Goal: Task Accomplishment & Management: Use online tool/utility

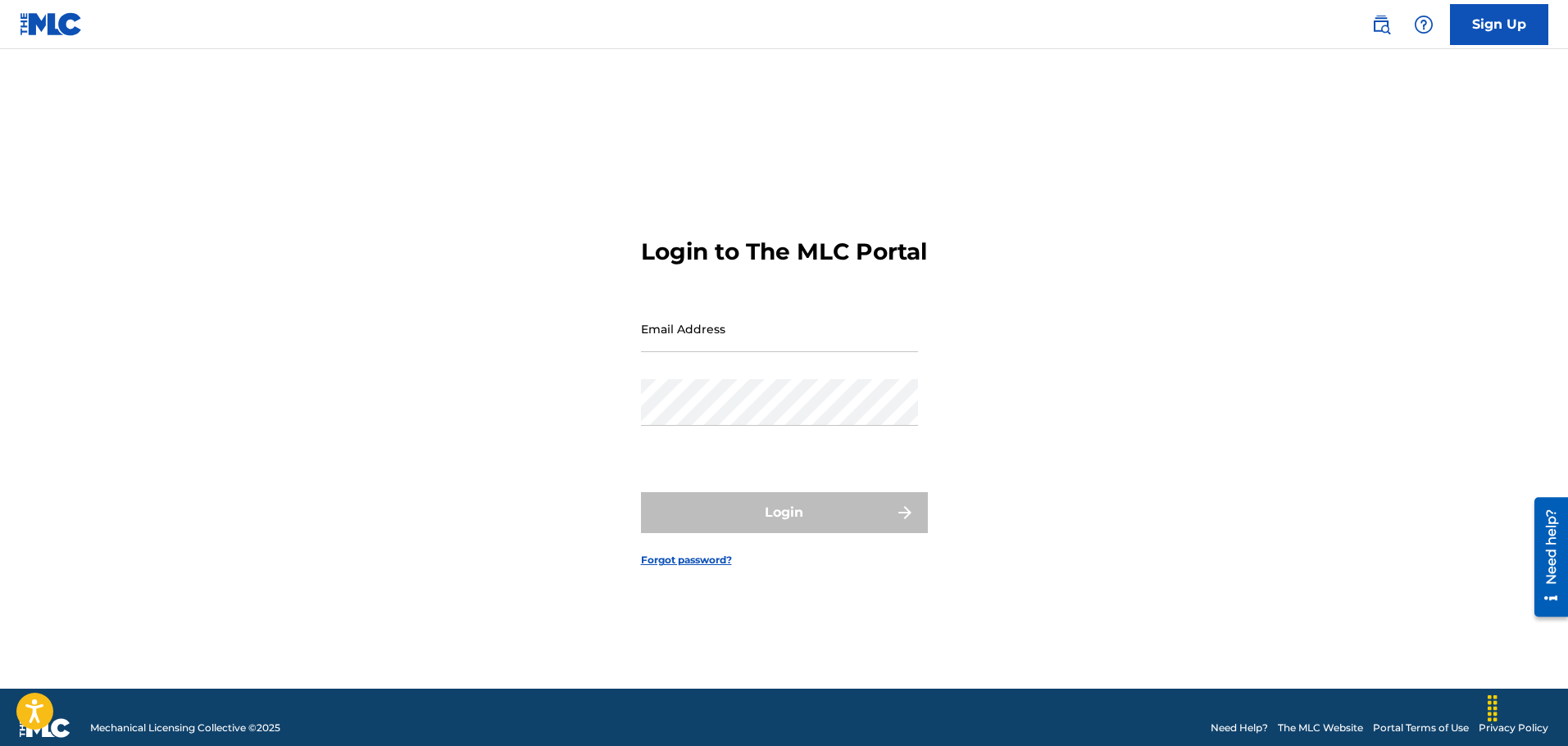
click at [750, 348] on input "Email Address" at bounding box center [779, 329] width 277 height 46
drag, startPoint x: 834, startPoint y: 353, endPoint x: 521, endPoint y: 365, distance: 313.2
click at [521, 365] on div "Login to The MLC Portal Email Address [PERSON_NAME][EMAIL_ADDRESS][DOMAIN_NAME]…" at bounding box center [784, 388] width 1148 height 599
type input "[EMAIL_ADDRESS][DOMAIN_NAME]"
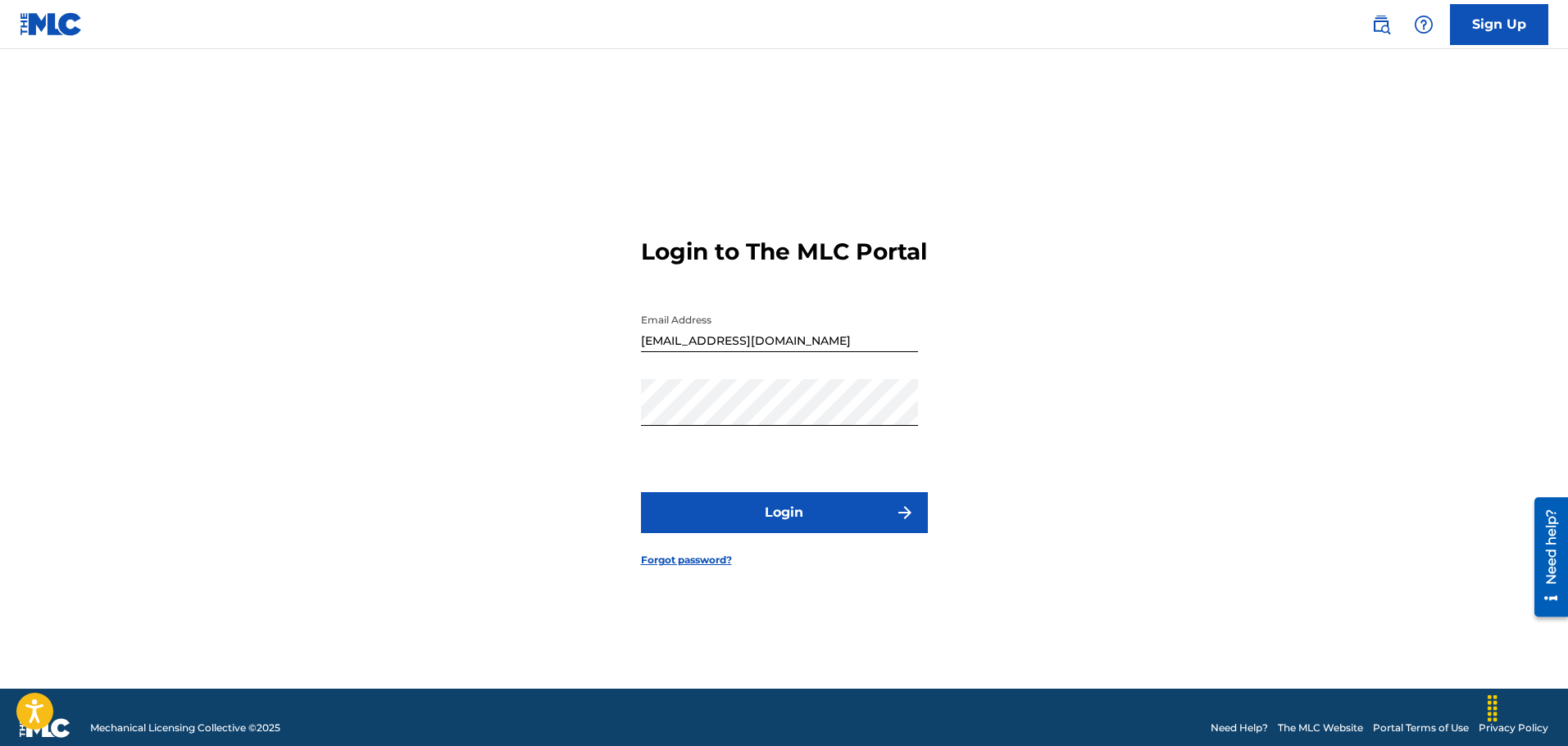
click at [810, 530] on button "Login" at bounding box center [784, 513] width 286 height 40
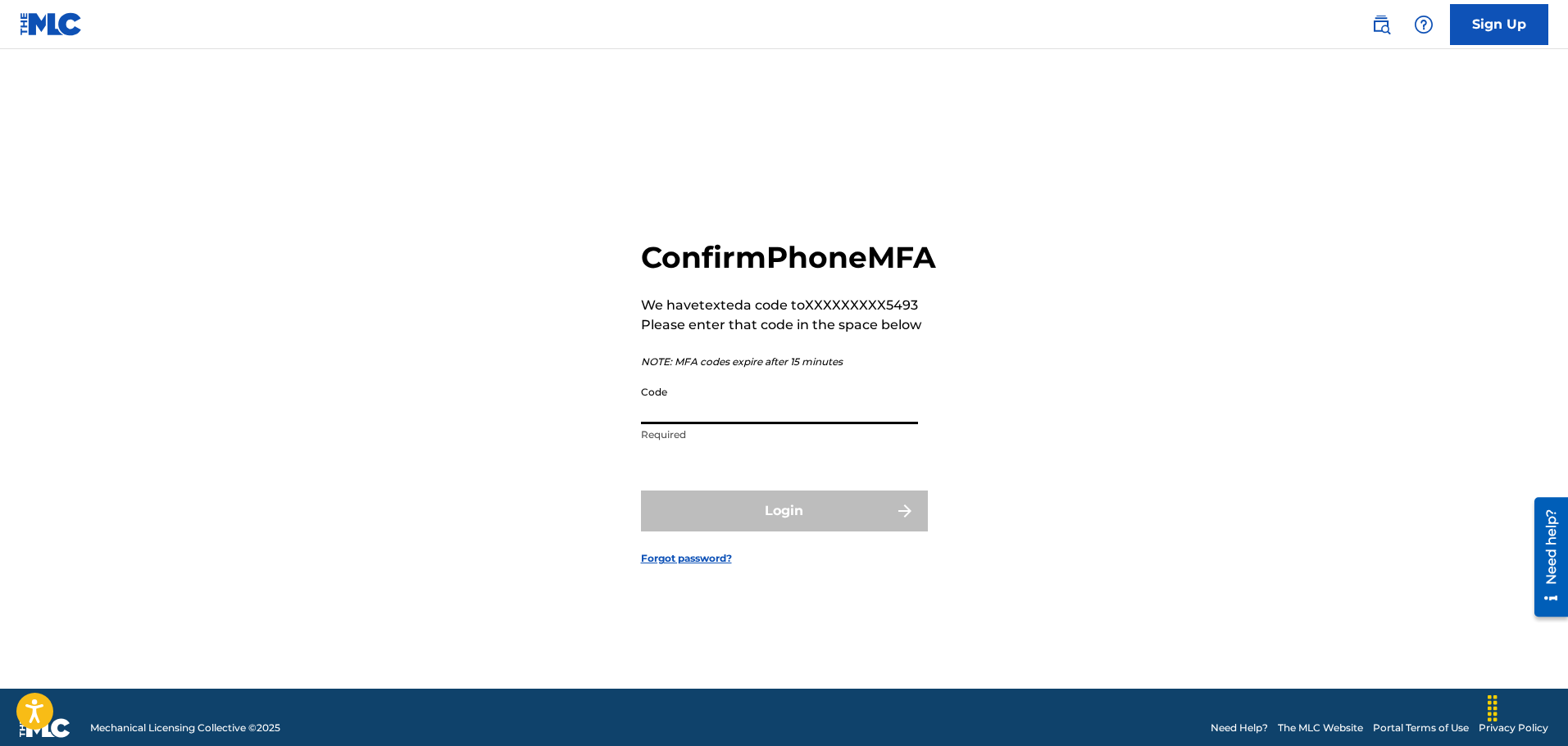
click at [709, 424] on input "Code" at bounding box center [779, 401] width 277 height 46
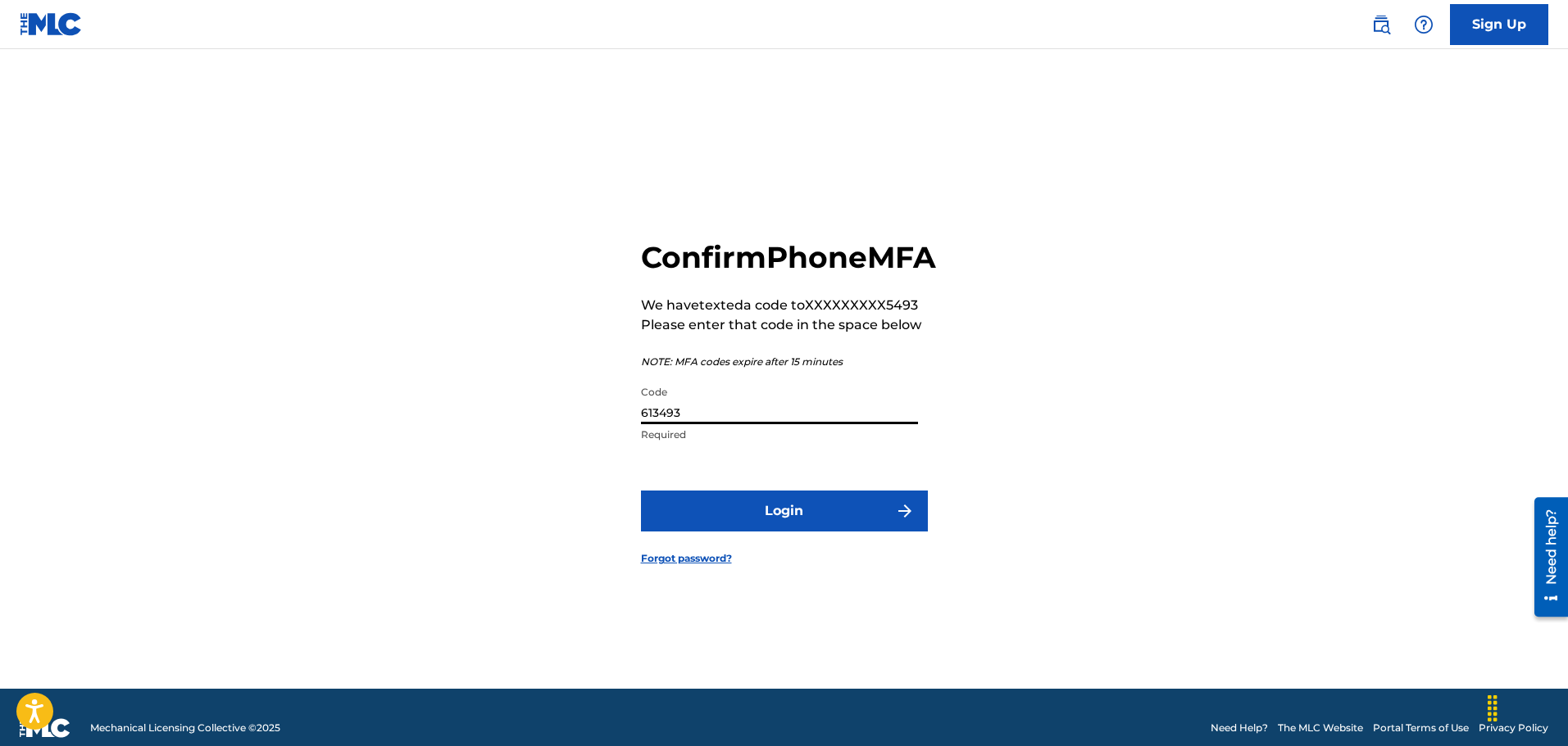
type input "613493"
click at [785, 523] on button "Login" at bounding box center [784, 511] width 286 height 40
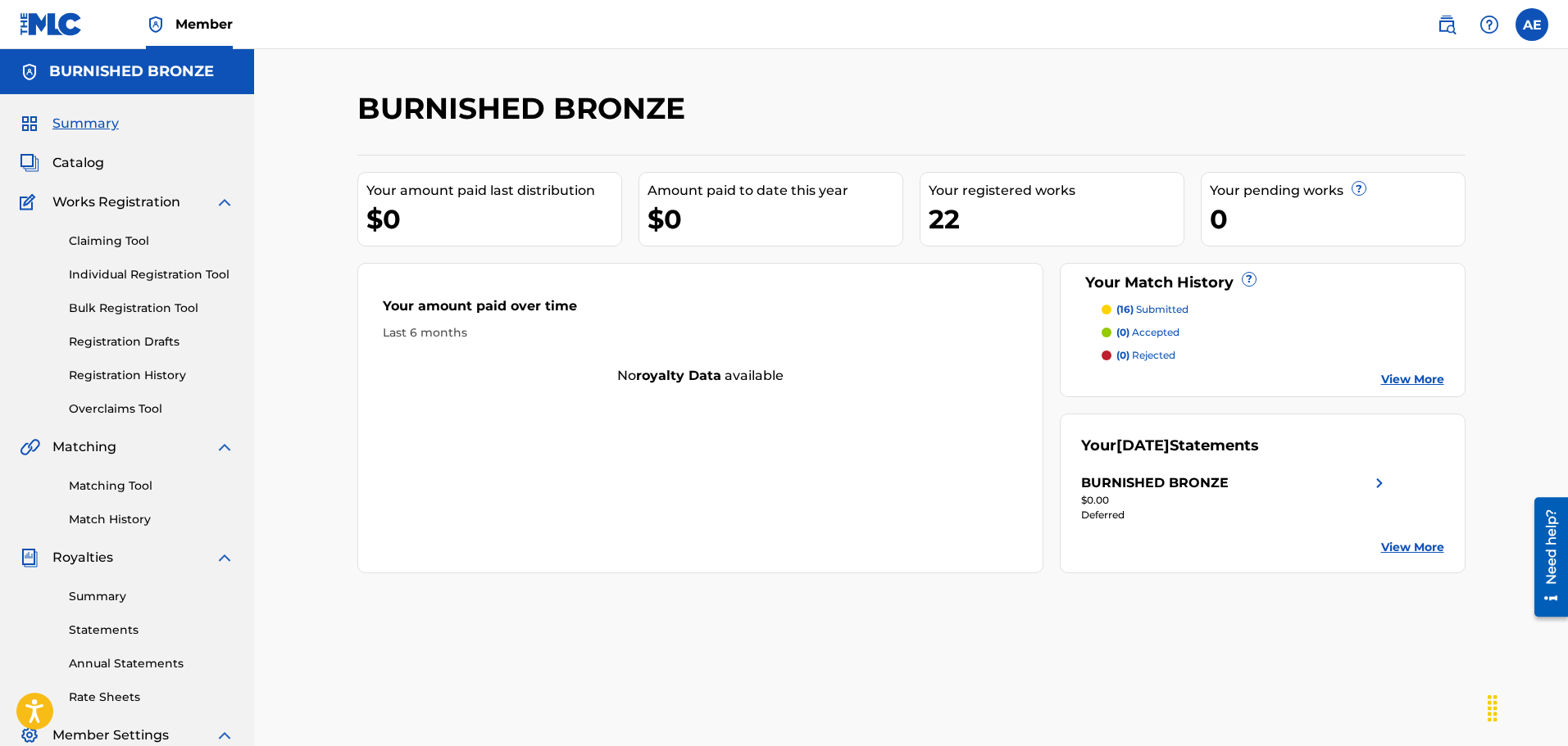
click at [88, 165] on span "Catalog" at bounding box center [78, 163] width 52 height 19
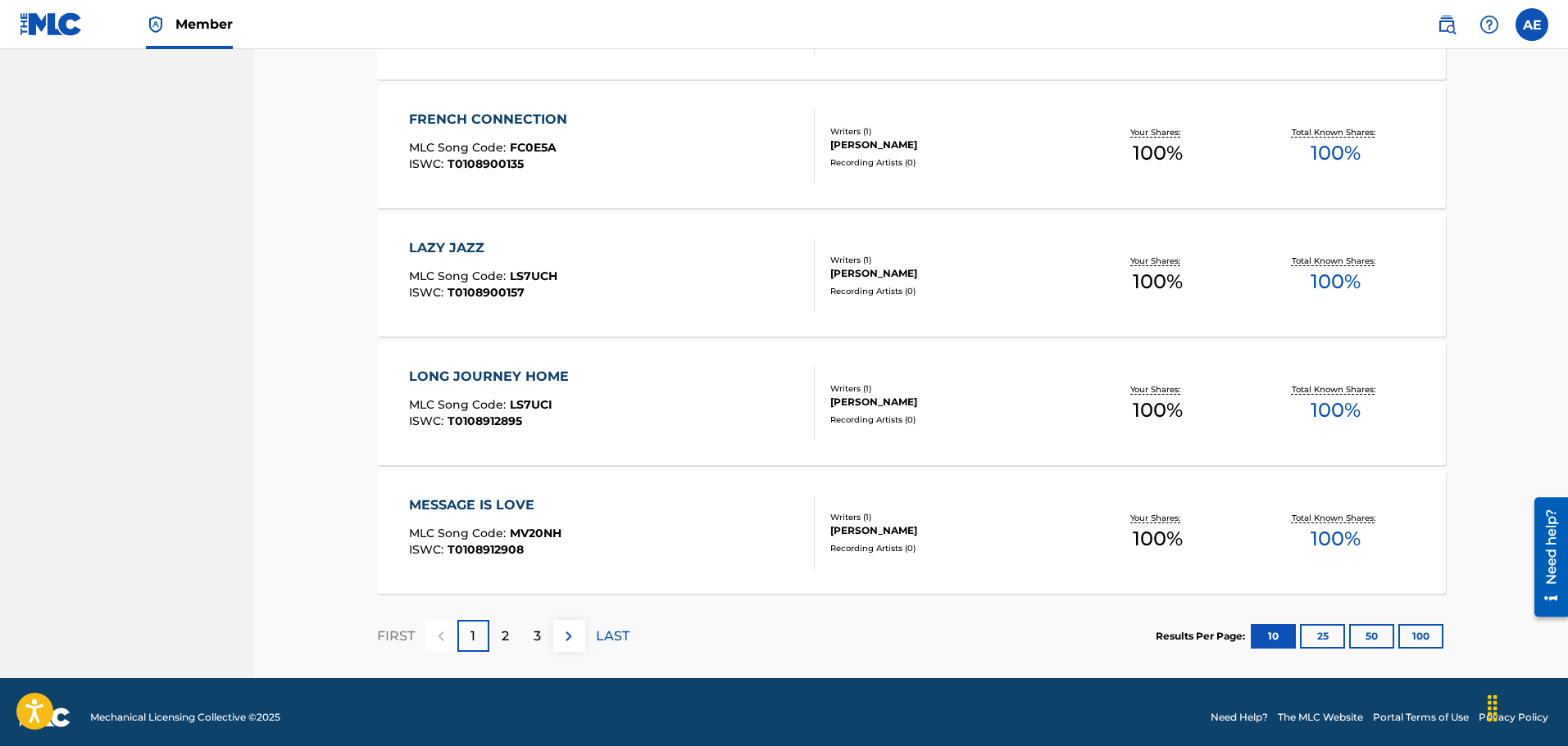
scroll to position [1169, 0]
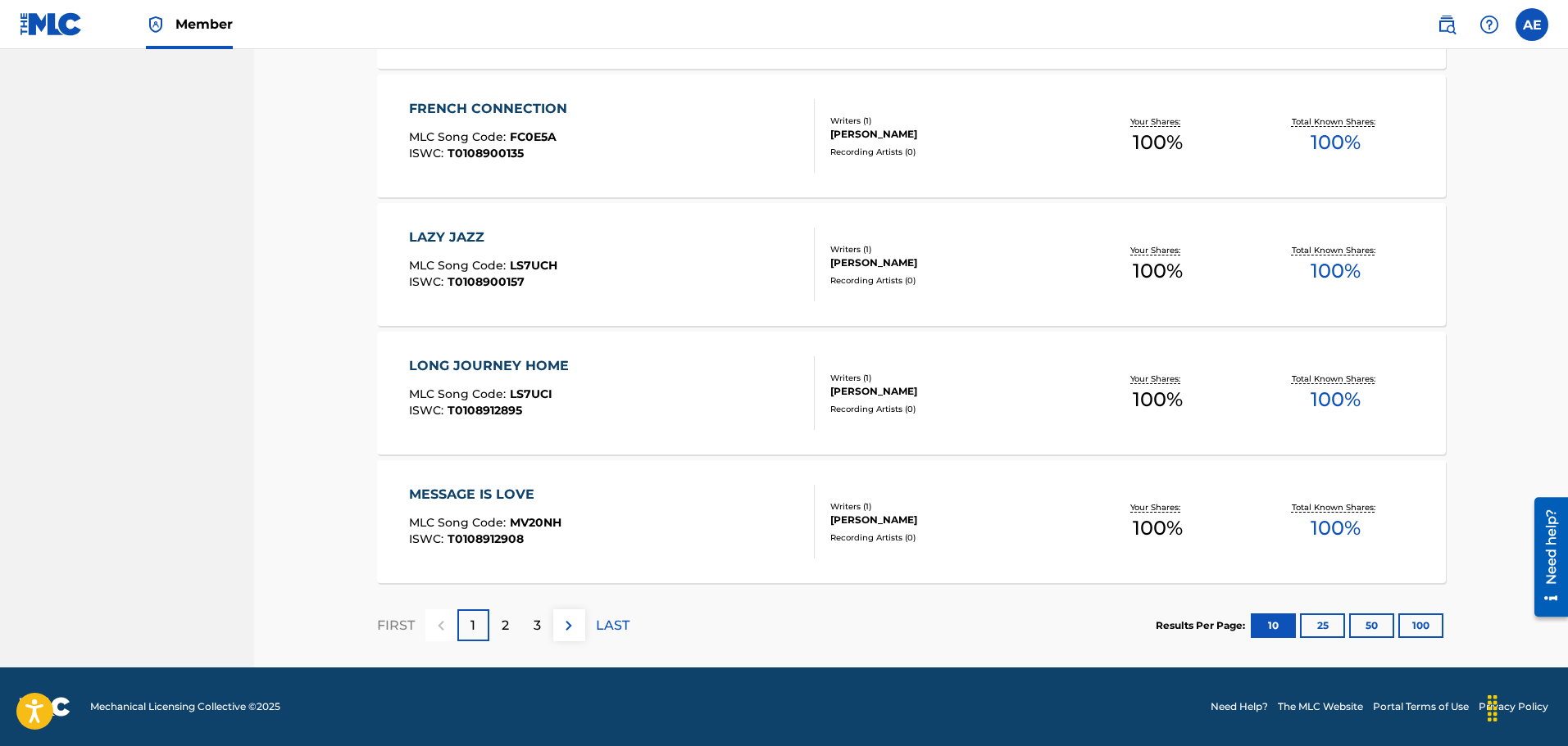
click at [500, 623] on div "2" at bounding box center [504, 625] width 32 height 32
click at [544, 627] on div "3" at bounding box center [536, 625] width 32 height 32
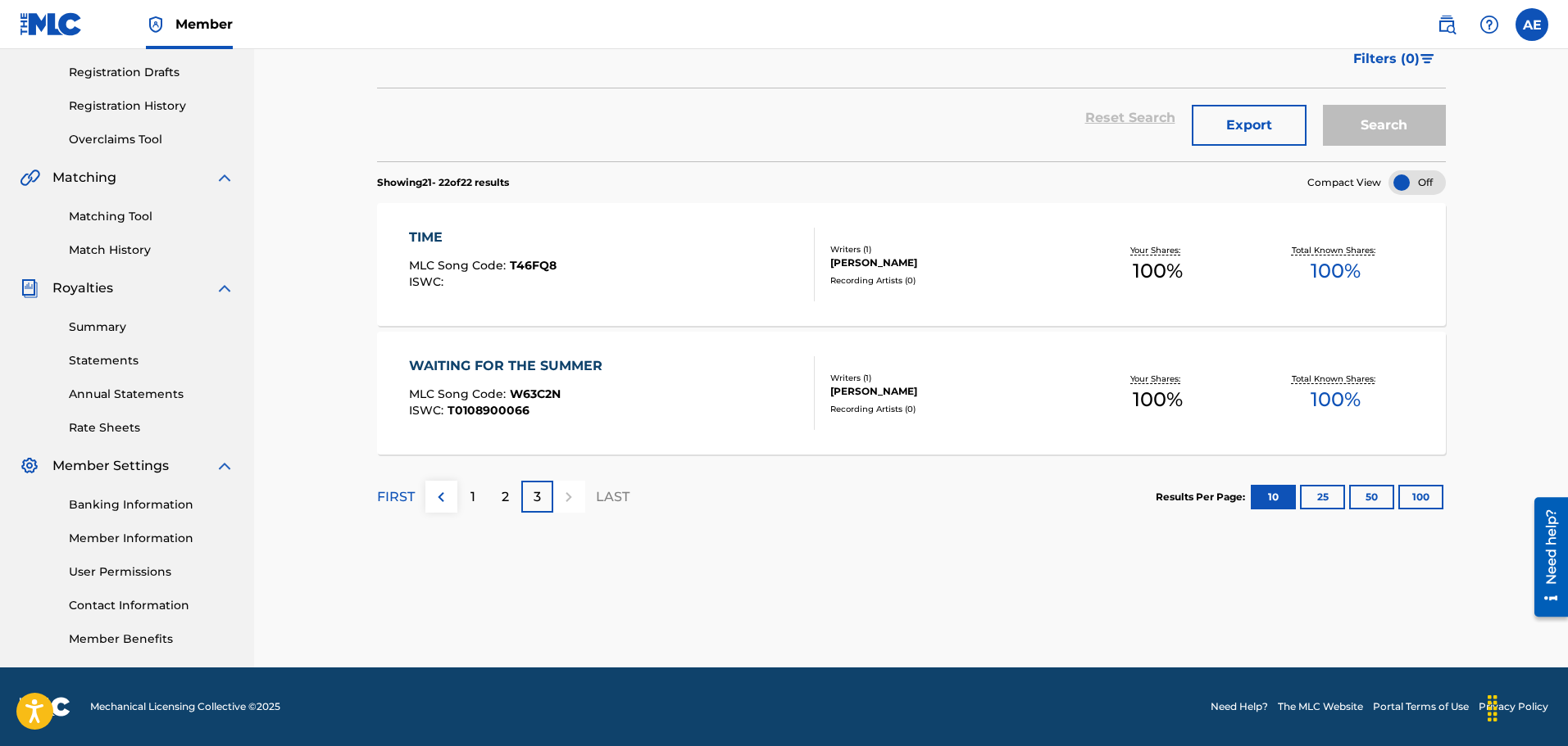
click at [494, 498] on div "2" at bounding box center [504, 496] width 32 height 32
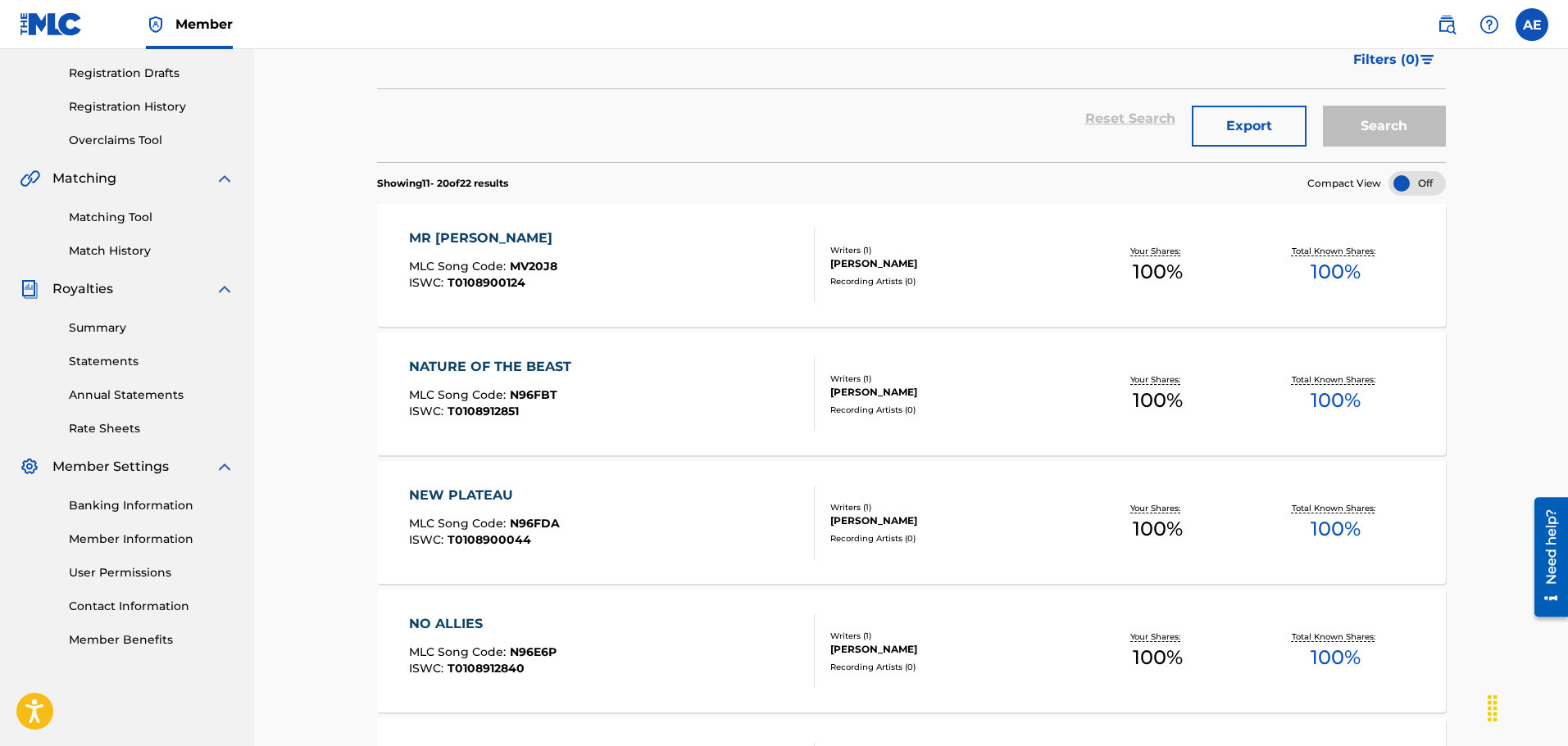
scroll to position [187, 0]
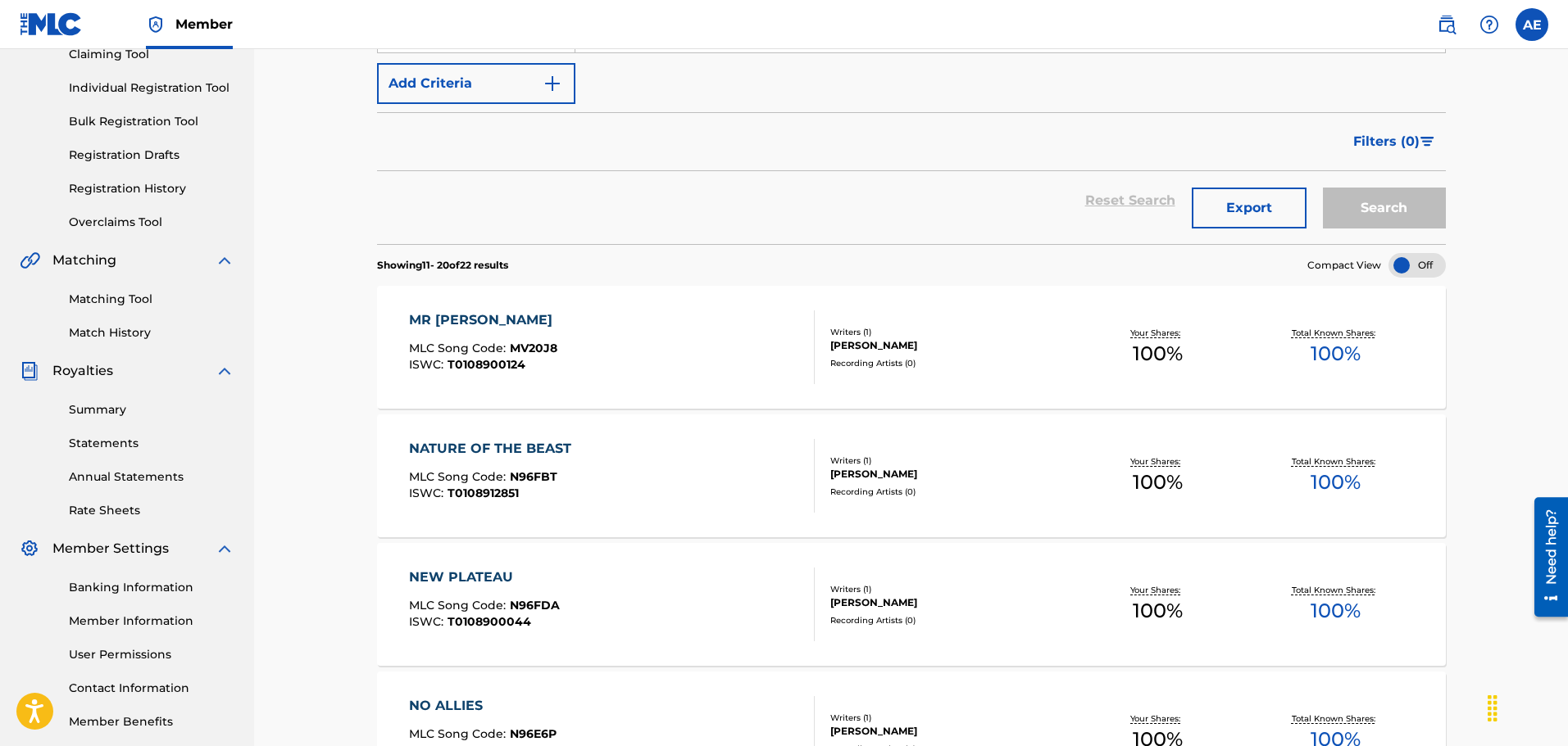
click at [112, 405] on link "Summary" at bounding box center [151, 410] width 166 height 17
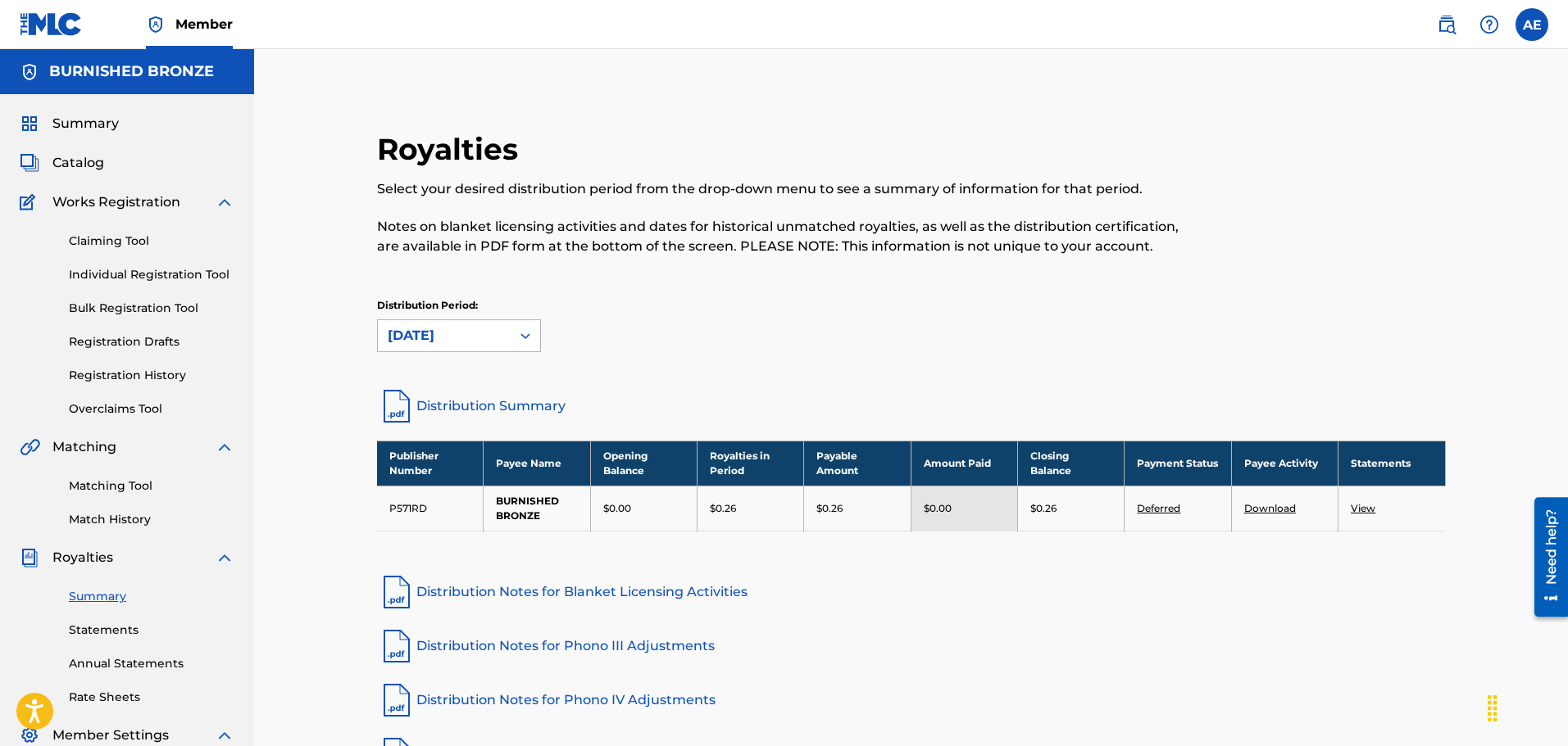
click at [452, 332] on div "[DATE]" at bounding box center [444, 335] width 113 height 19
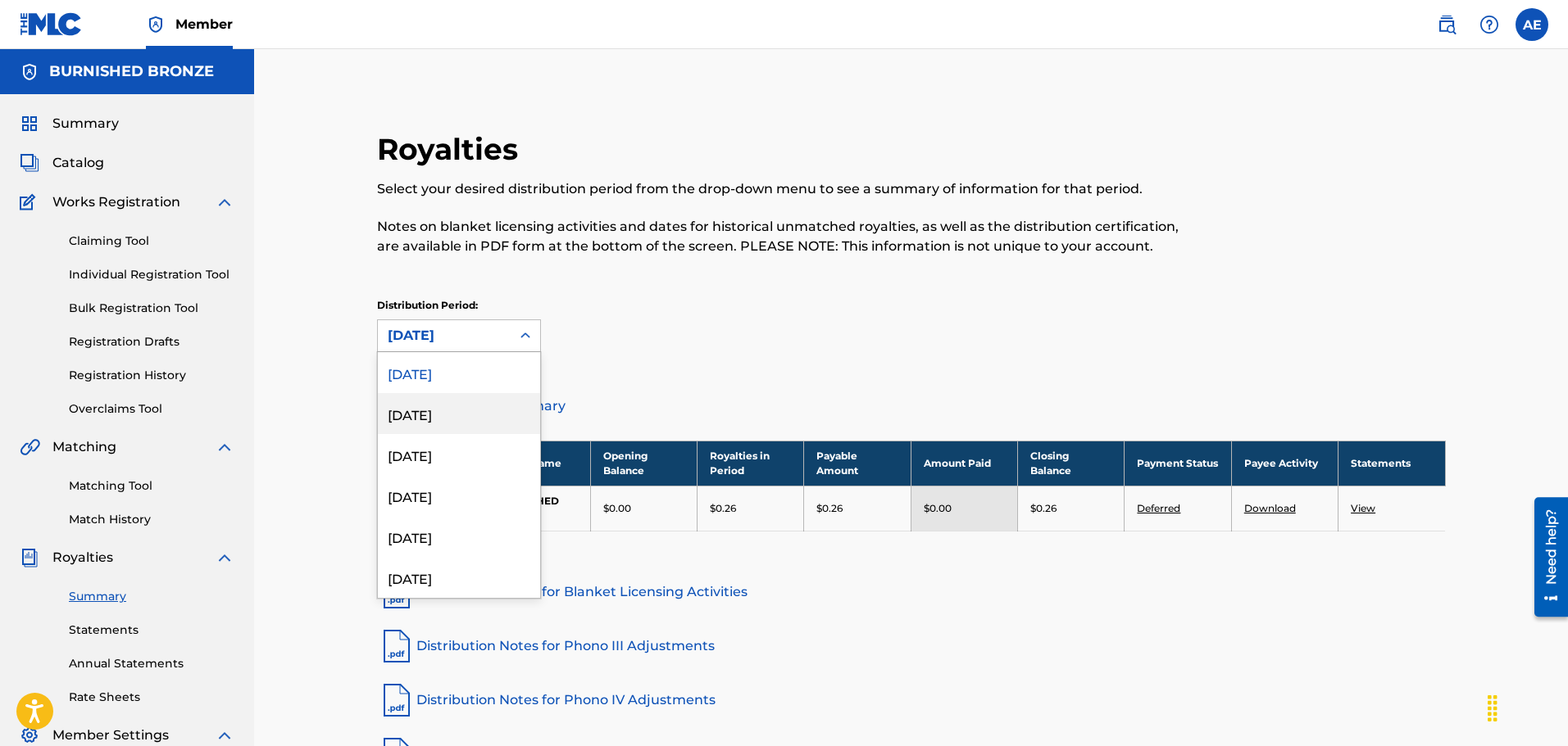
click at [446, 412] on div "[DATE]" at bounding box center [459, 413] width 162 height 40
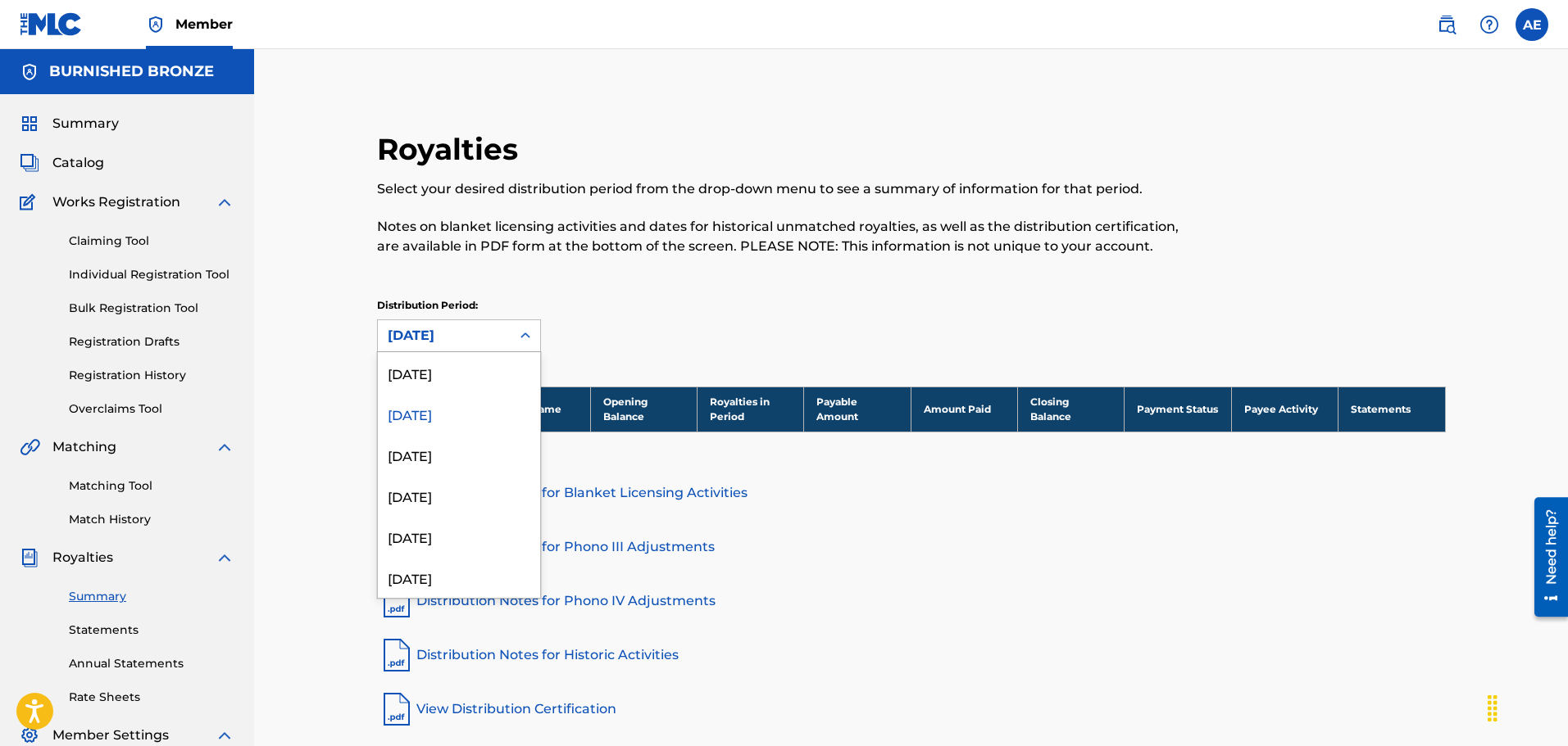
click at [511, 334] on div at bounding box center [525, 335] width 30 height 30
click at [466, 451] on div "[DATE]" at bounding box center [459, 454] width 162 height 40
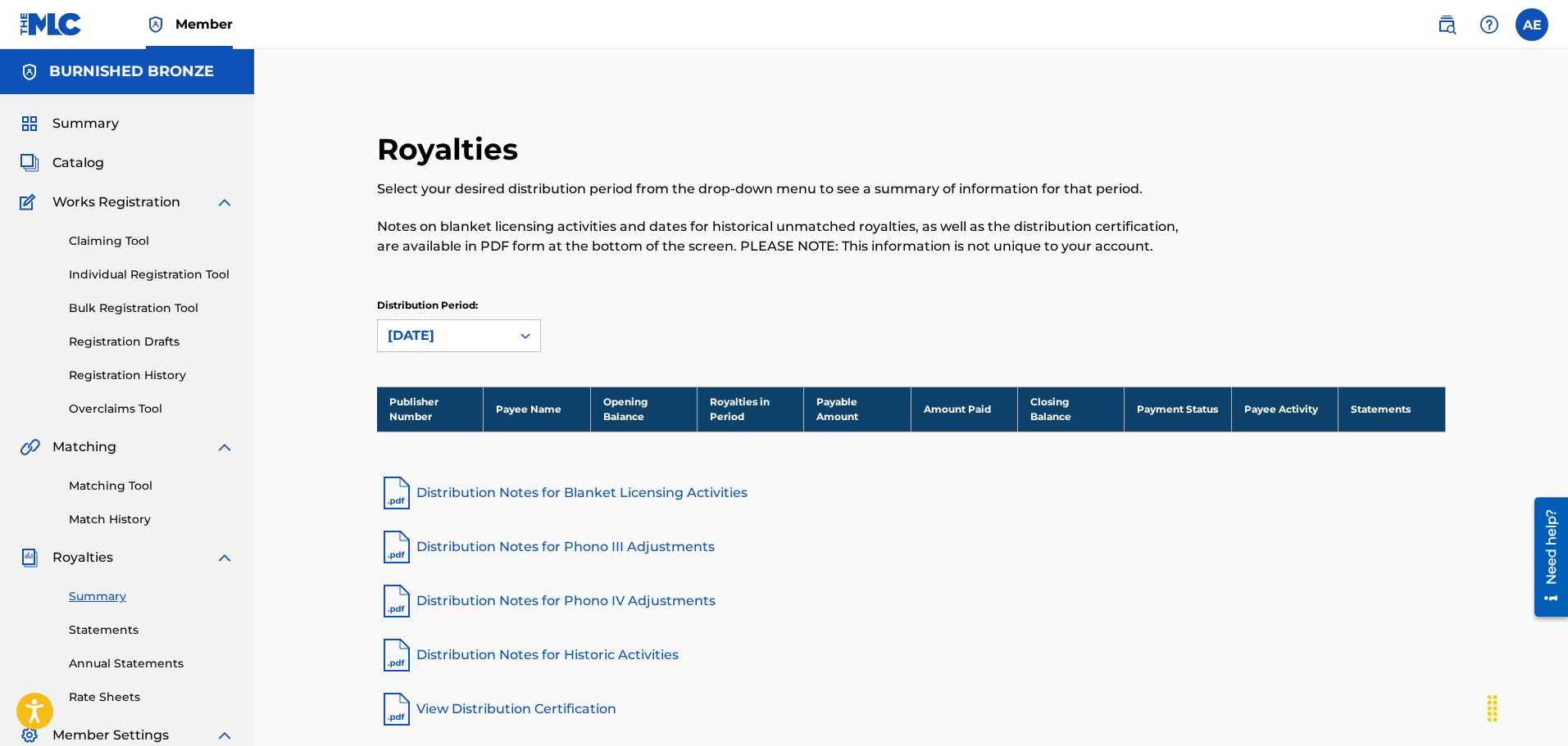
click at [504, 340] on div "[DATE]" at bounding box center [445, 335] width 133 height 31
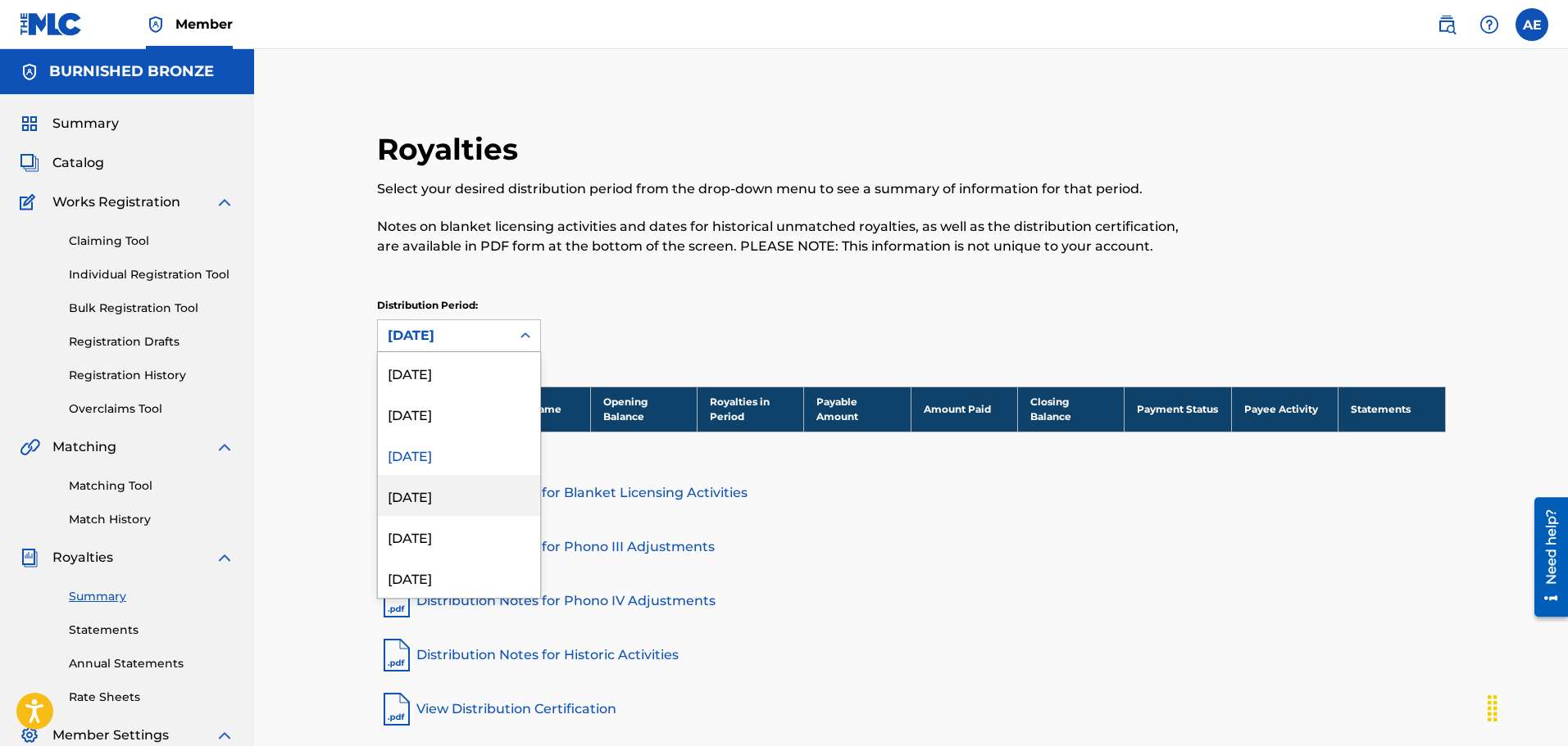
click at [459, 494] on div "[DATE]" at bounding box center [459, 495] width 162 height 40
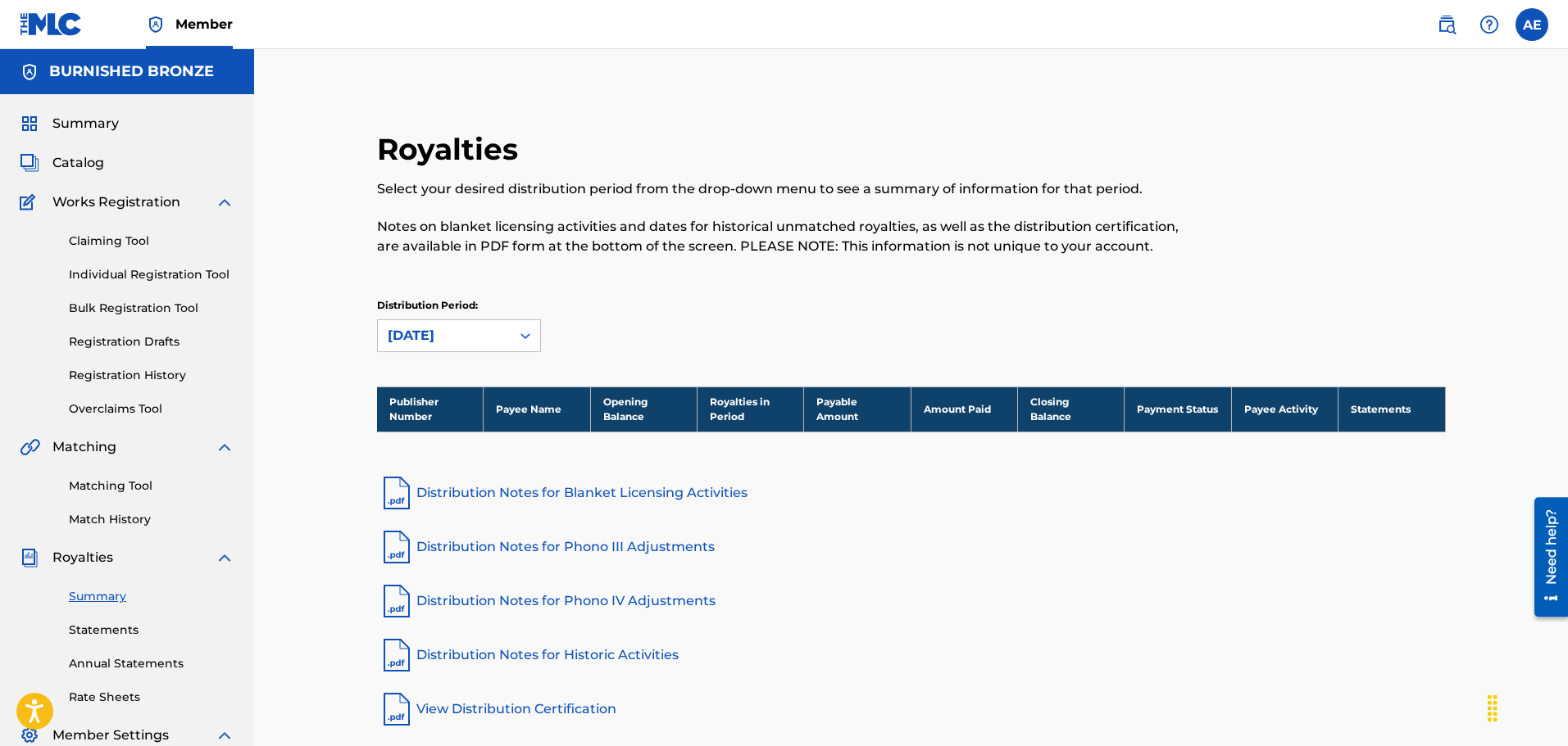
click at [510, 337] on div at bounding box center [525, 335] width 30 height 30
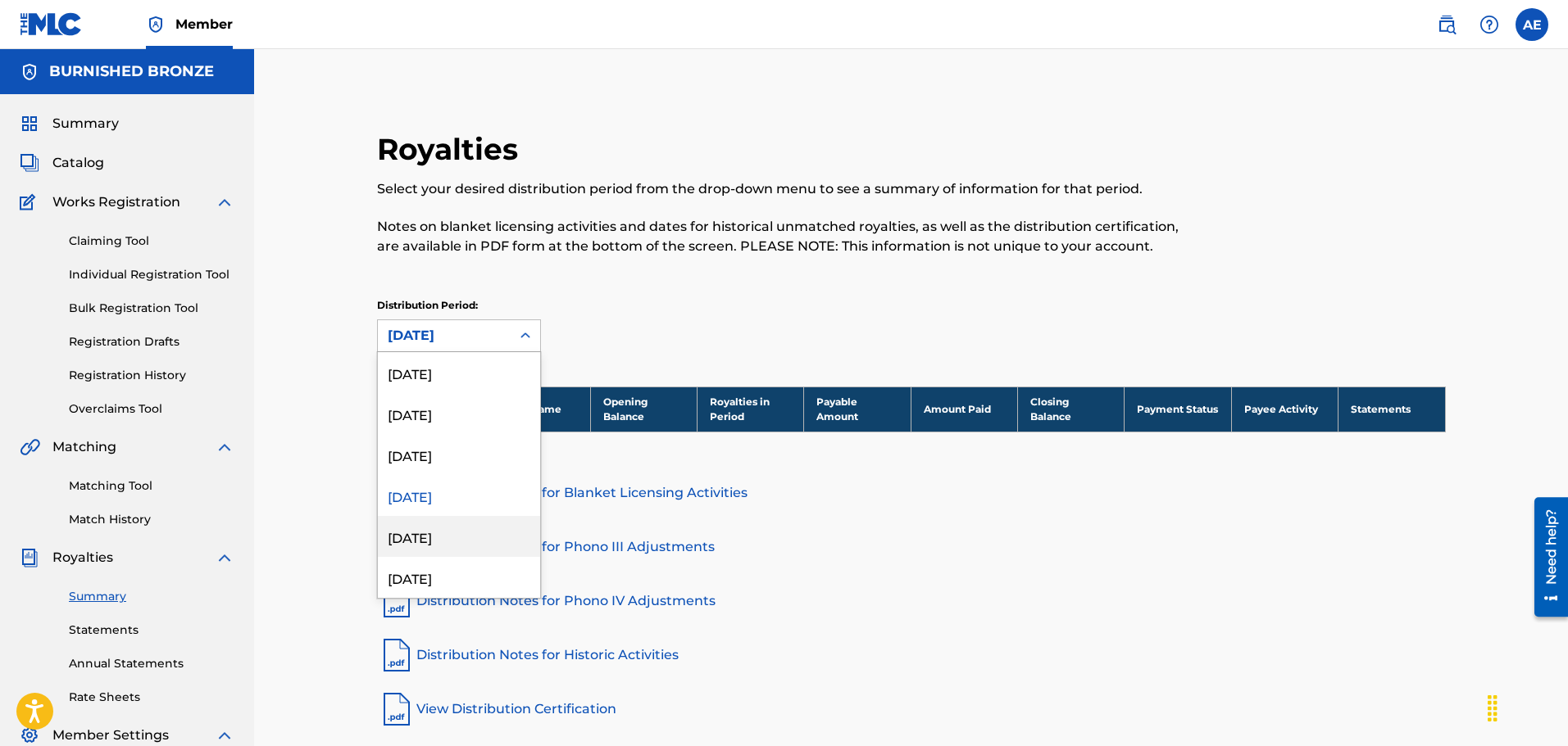
click at [449, 531] on div "[DATE]" at bounding box center [459, 536] width 162 height 40
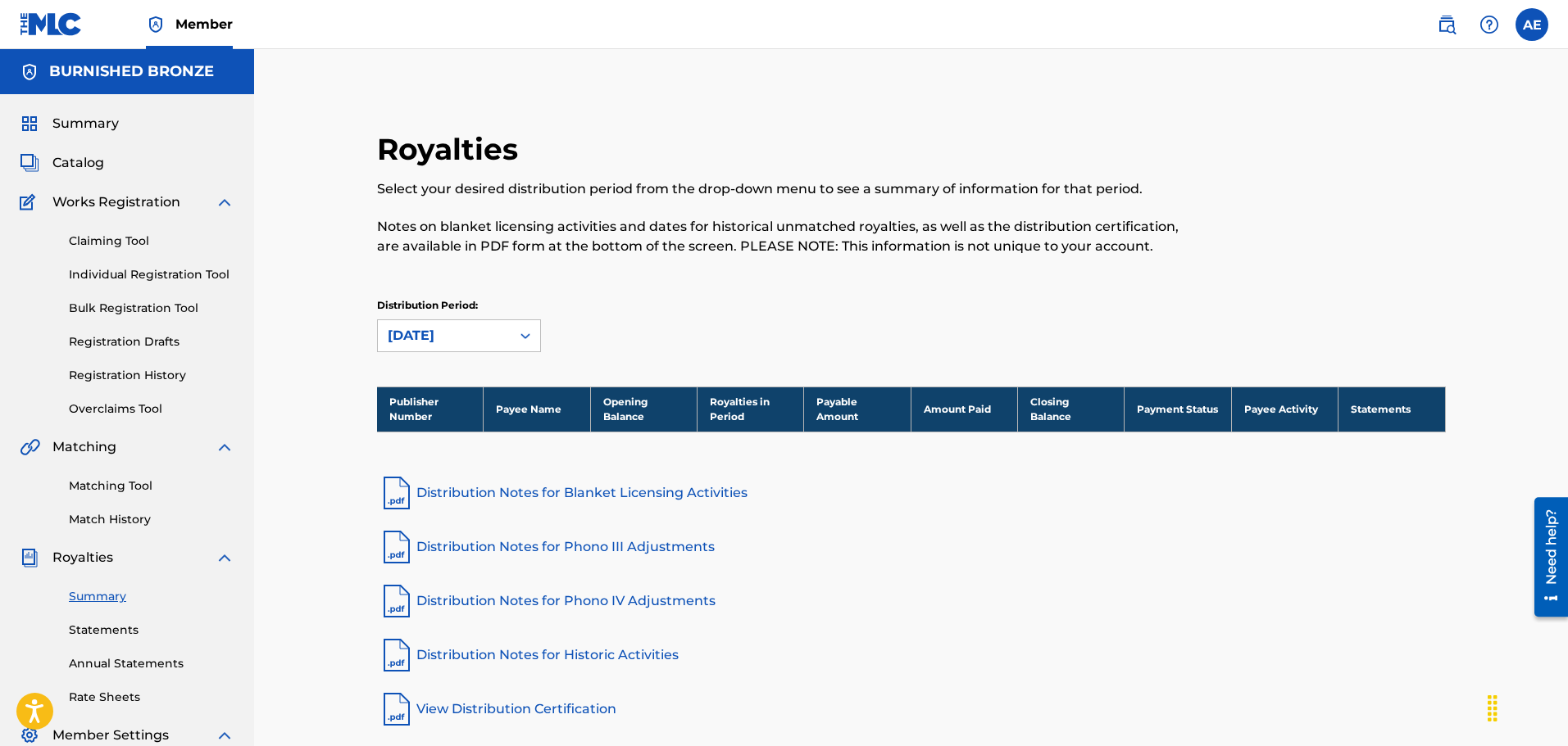
click at [529, 341] on icon at bounding box center [525, 335] width 16 height 16
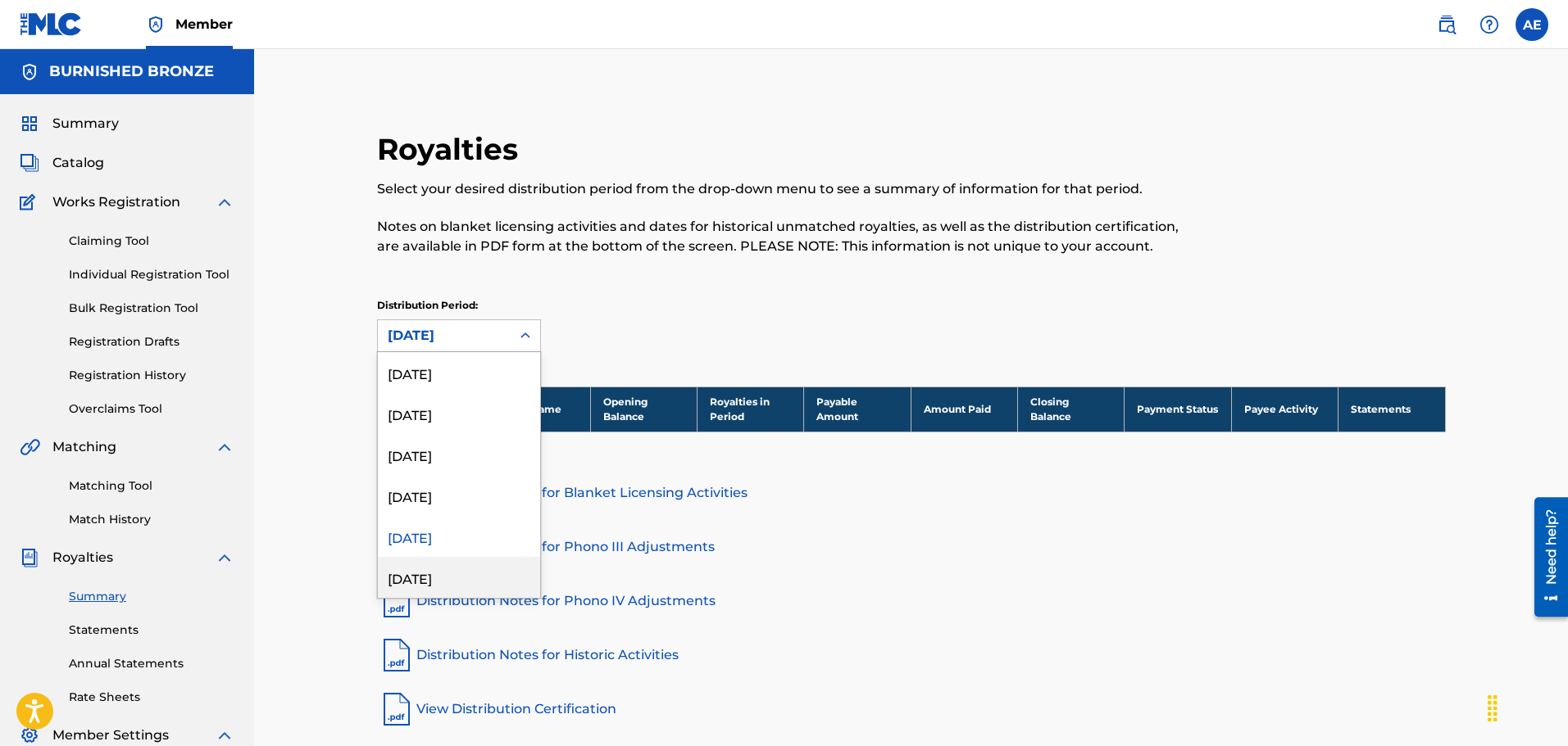
click at [464, 575] on div "[DATE]" at bounding box center [459, 577] width 162 height 40
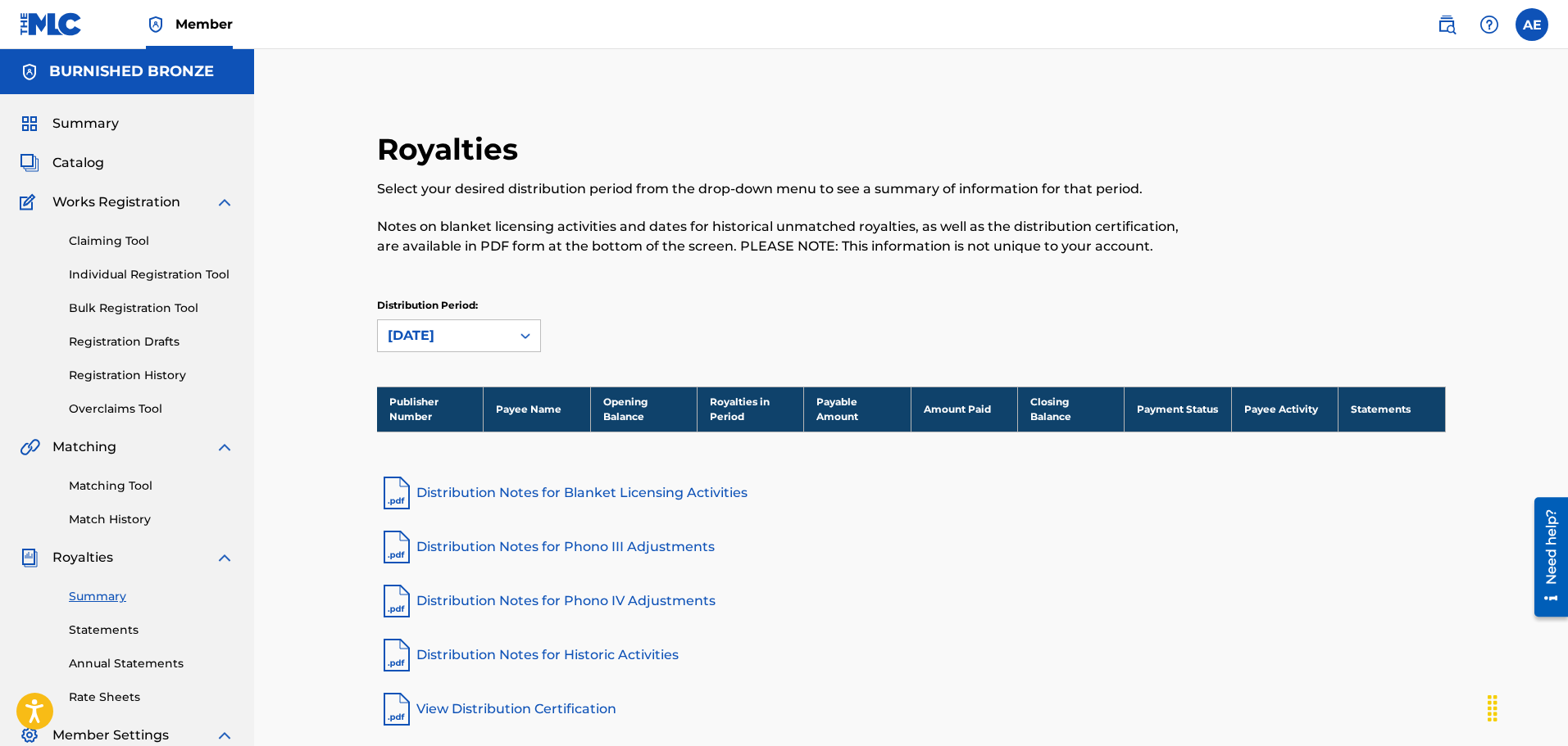
click at [1199, 528] on link "Distribution Notes for Phono III Adjustments" at bounding box center [911, 546] width 1068 height 40
click at [90, 166] on span "Catalog" at bounding box center [78, 163] width 52 height 19
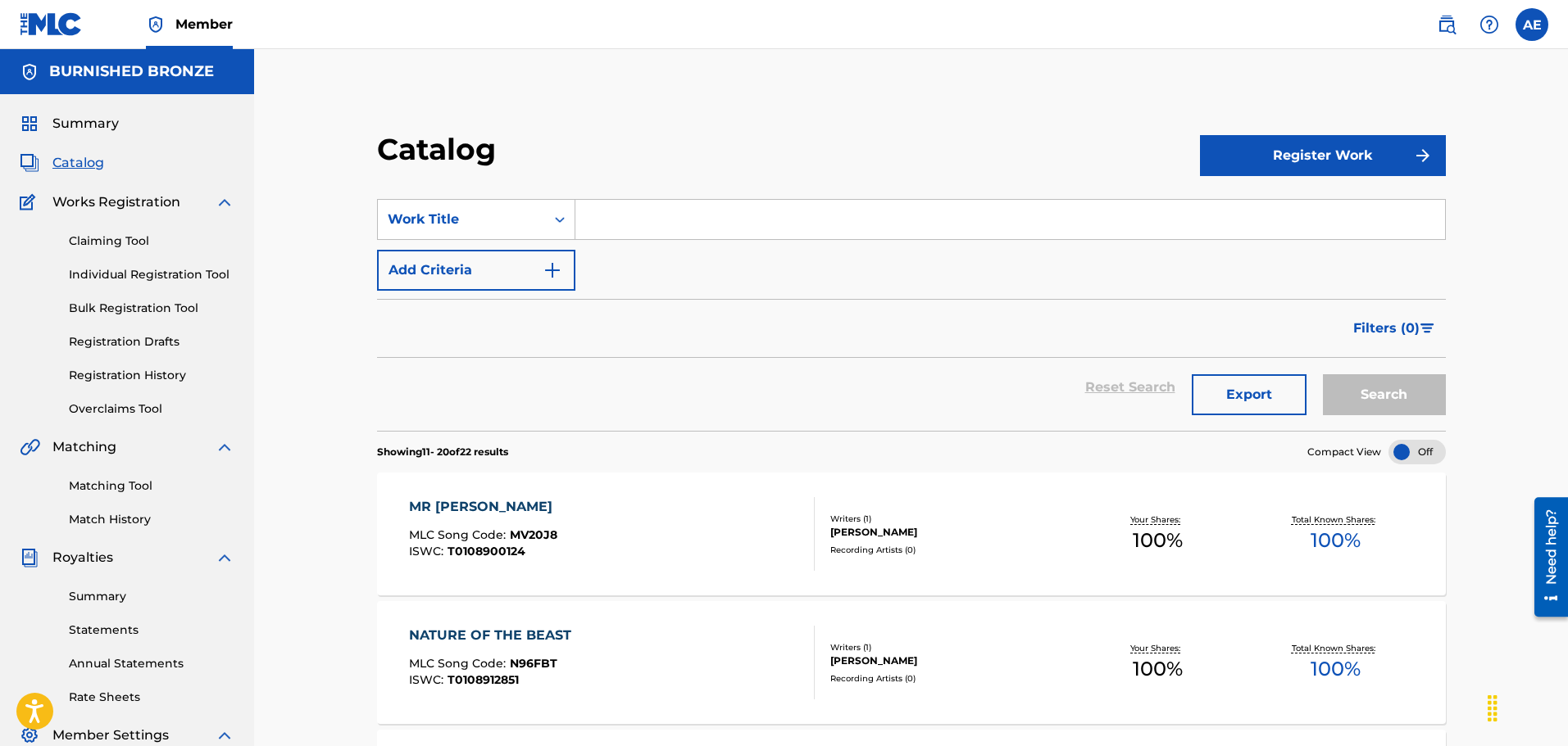
click at [1536, 24] on label at bounding box center [1531, 24] width 33 height 33
click at [1531, 24] on input "AE [PERSON_NAME] [EMAIL_ADDRESS][DOMAIN_NAME] Profile Log out" at bounding box center [1531, 24] width 0 height 0
click at [147, 274] on link "Individual Registration Tool" at bounding box center [151, 275] width 166 height 17
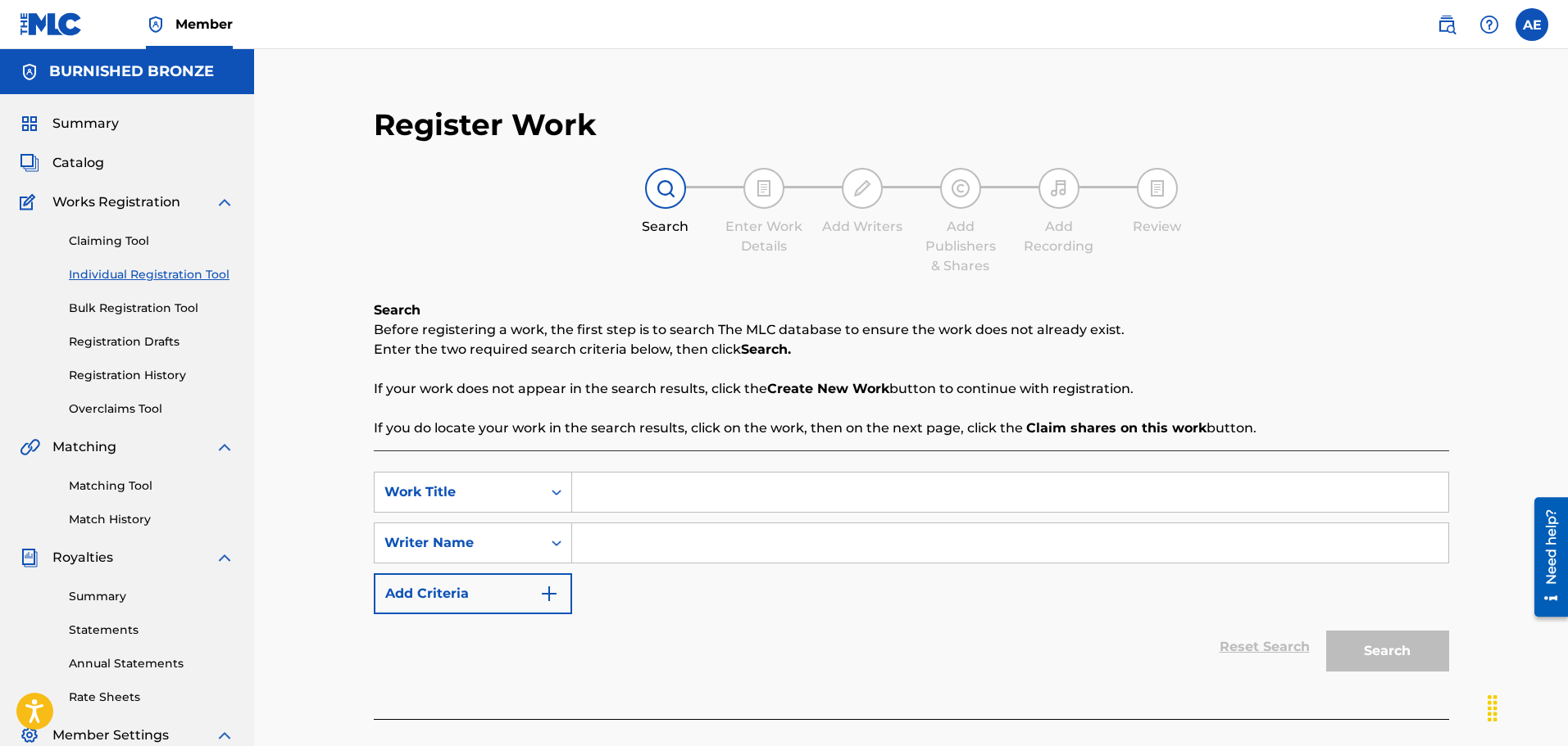
click at [125, 313] on link "Bulk Registration Tool" at bounding box center [151, 308] width 166 height 17
